Goal: Task Accomplishment & Management: Manage account settings

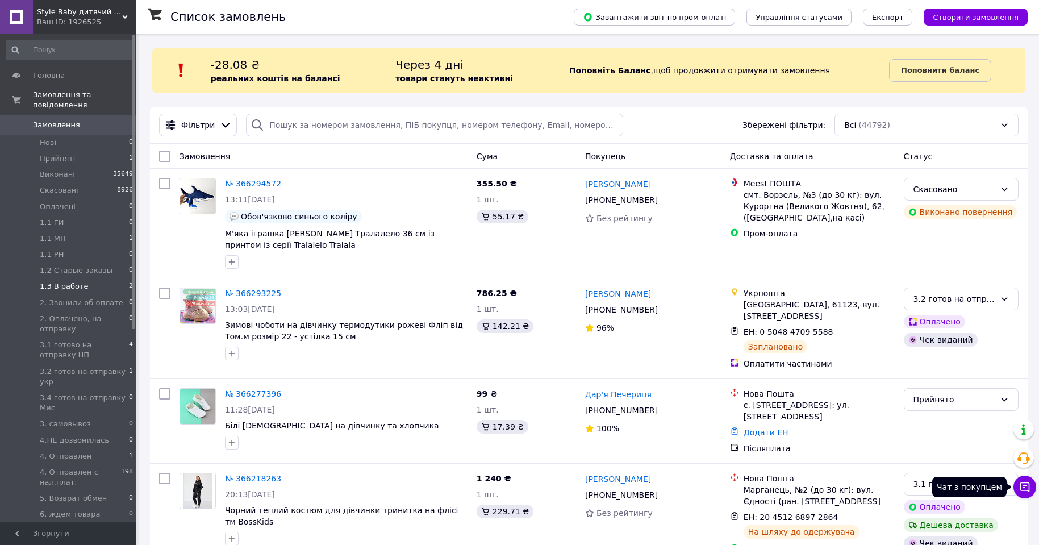
click at [1031, 489] on button "Чат з покупцем" at bounding box center [1025, 487] width 23 height 23
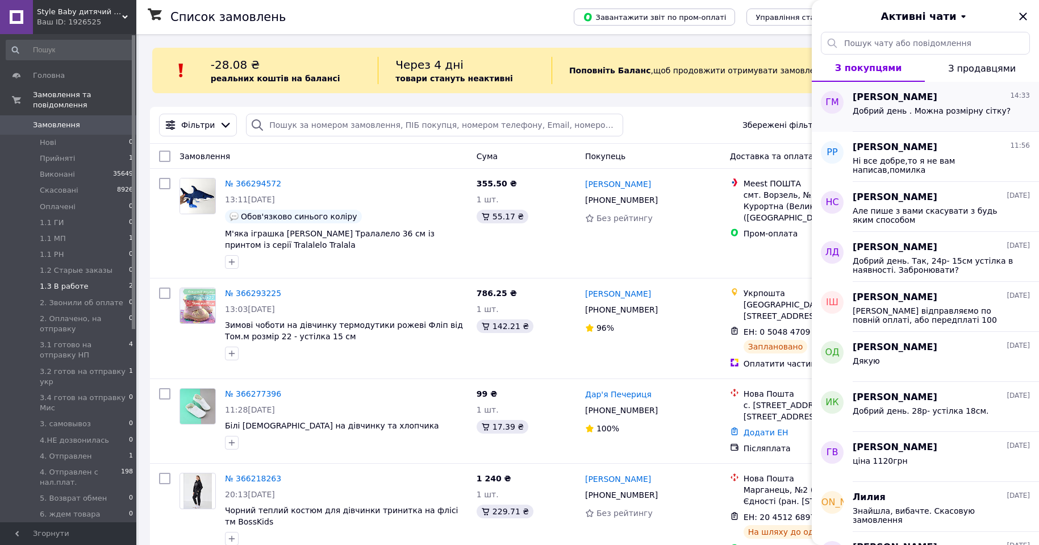
click at [894, 111] on span "Добрий день . Можна розмірну сітку?" at bounding box center [932, 110] width 158 height 9
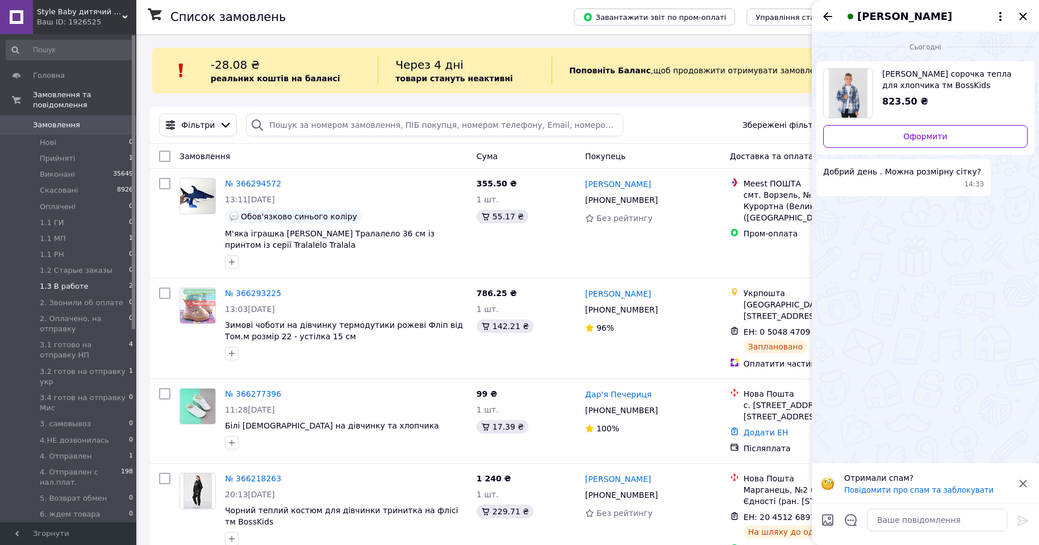
click at [918, 78] on span "[PERSON_NAME] сорочка тепла для хлопчика тм BossKids" at bounding box center [950, 79] width 136 height 23
click at [899, 524] on textarea at bounding box center [938, 520] width 140 height 23
type textarea "Добрий день."
click at [1021, 518] on icon at bounding box center [1023, 521] width 14 height 14
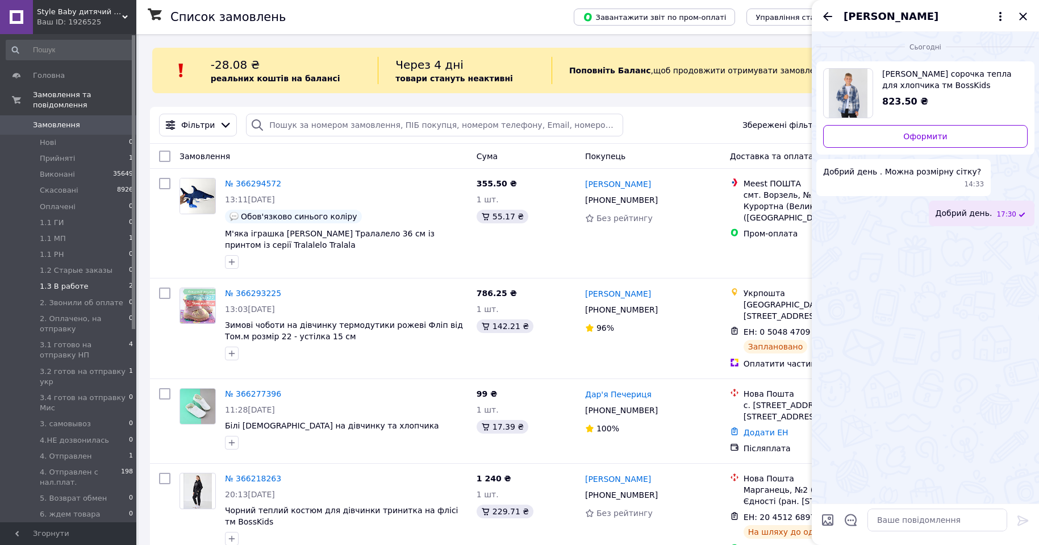
click at [823, 521] on input "Завантажити файли" at bounding box center [828, 520] width 14 height 14
type input "C:\fakepath\рс2265син.jpg"
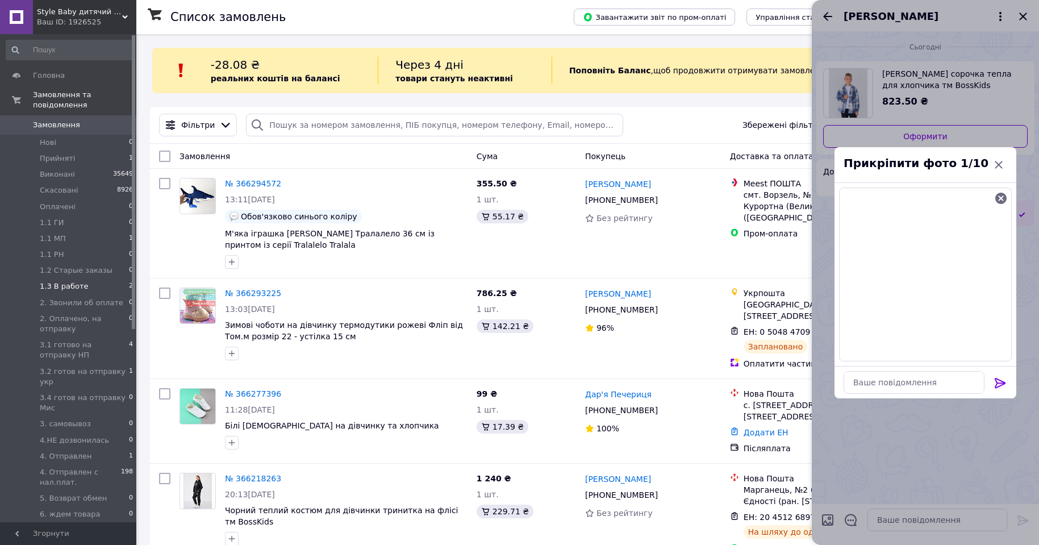
click at [999, 384] on icon at bounding box center [1001, 383] width 14 height 14
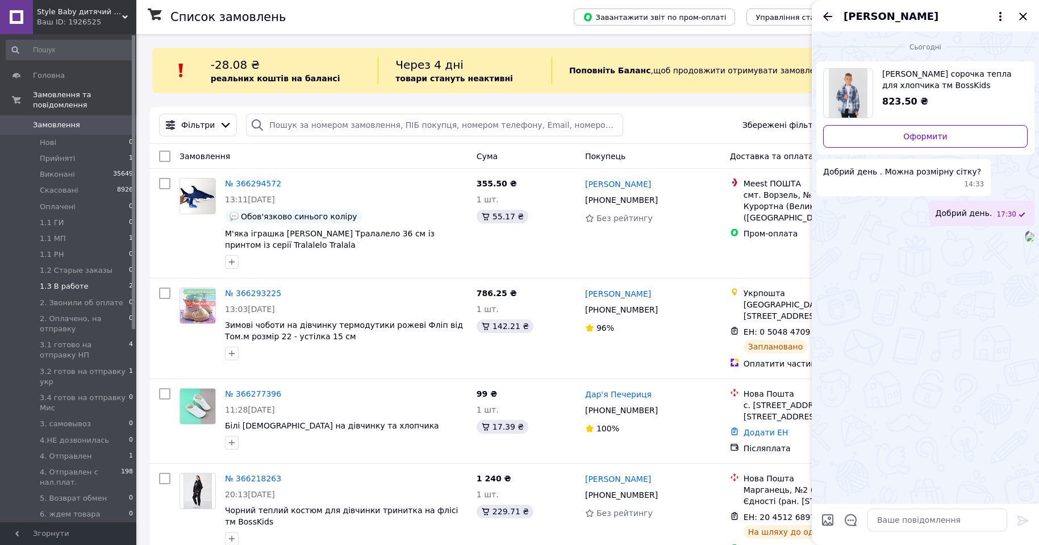
click at [830, 14] on icon "Назад" at bounding box center [828, 17] width 14 height 14
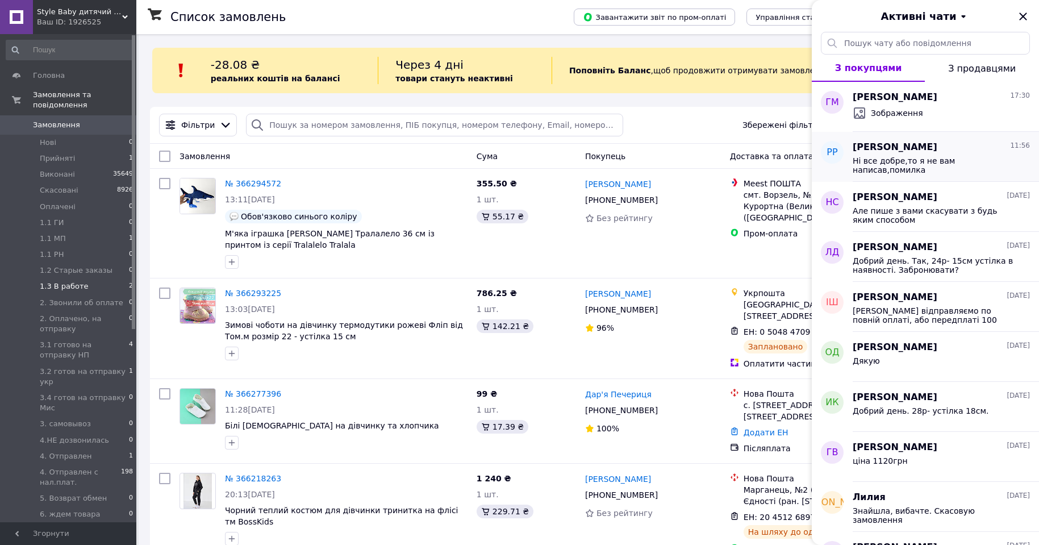
click at [905, 168] on div "Ні все добре,то я не вам написав,помилка" at bounding box center [933, 165] width 161 height 18
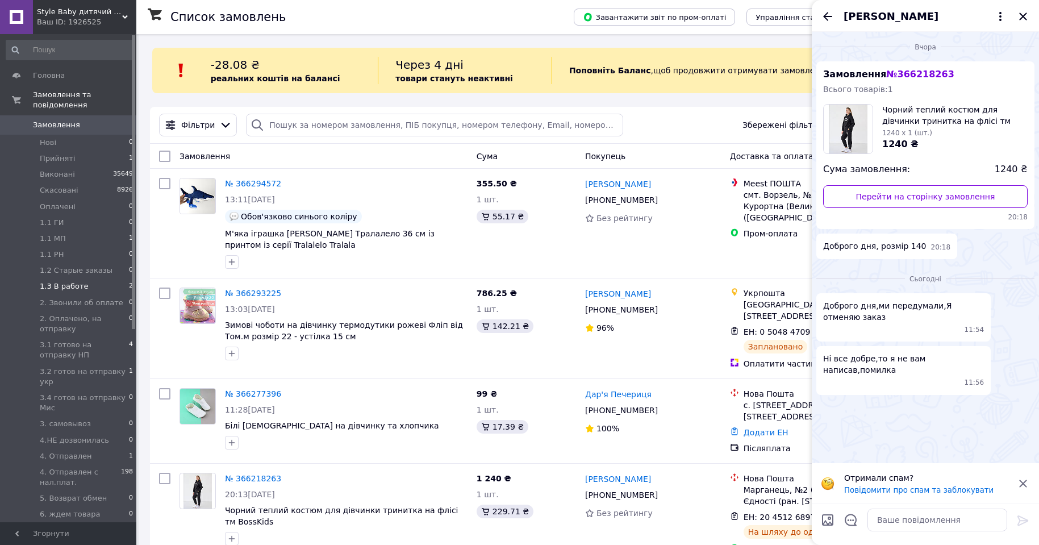
click at [1023, 15] on icon "Закрити" at bounding box center [1023, 17] width 14 height 14
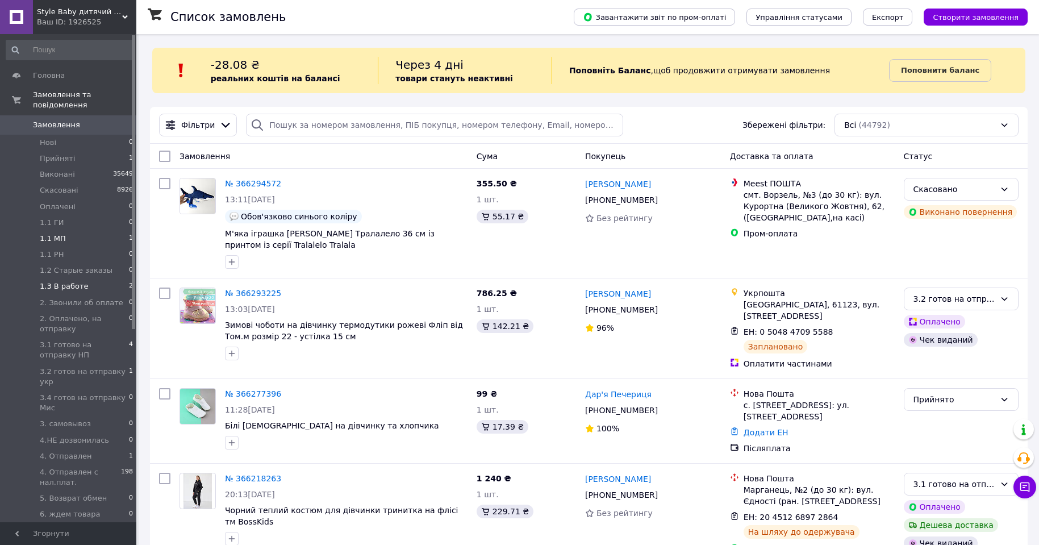
click at [74, 231] on li "1.1 МП 1" at bounding box center [70, 239] width 140 height 16
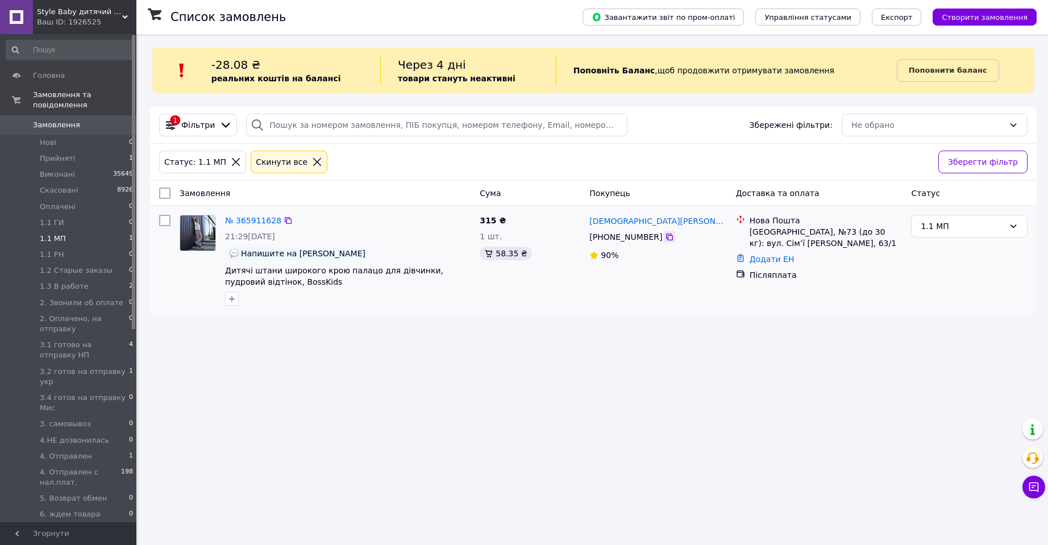
click at [666, 236] on icon at bounding box center [669, 237] width 7 height 7
click at [92, 448] on li "4. Отправлен 1" at bounding box center [70, 456] width 140 height 16
